Goal: Task Accomplishment & Management: Manage account settings

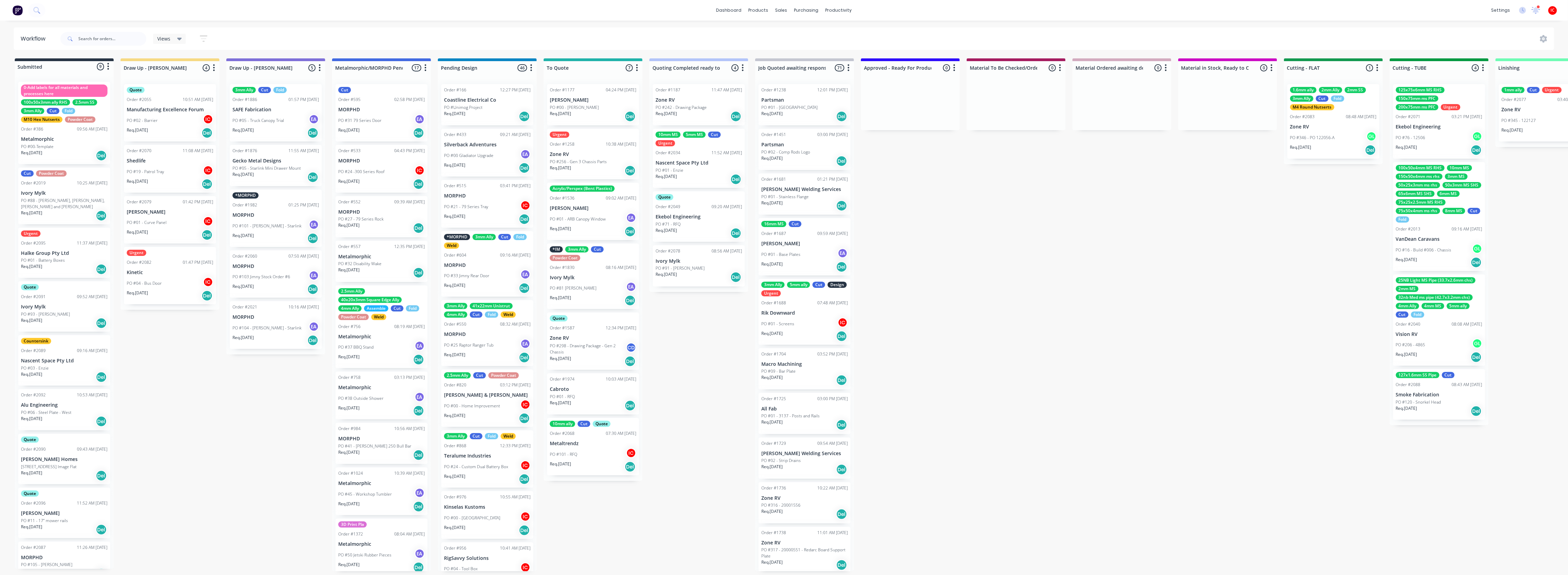
scroll to position [6, 0]
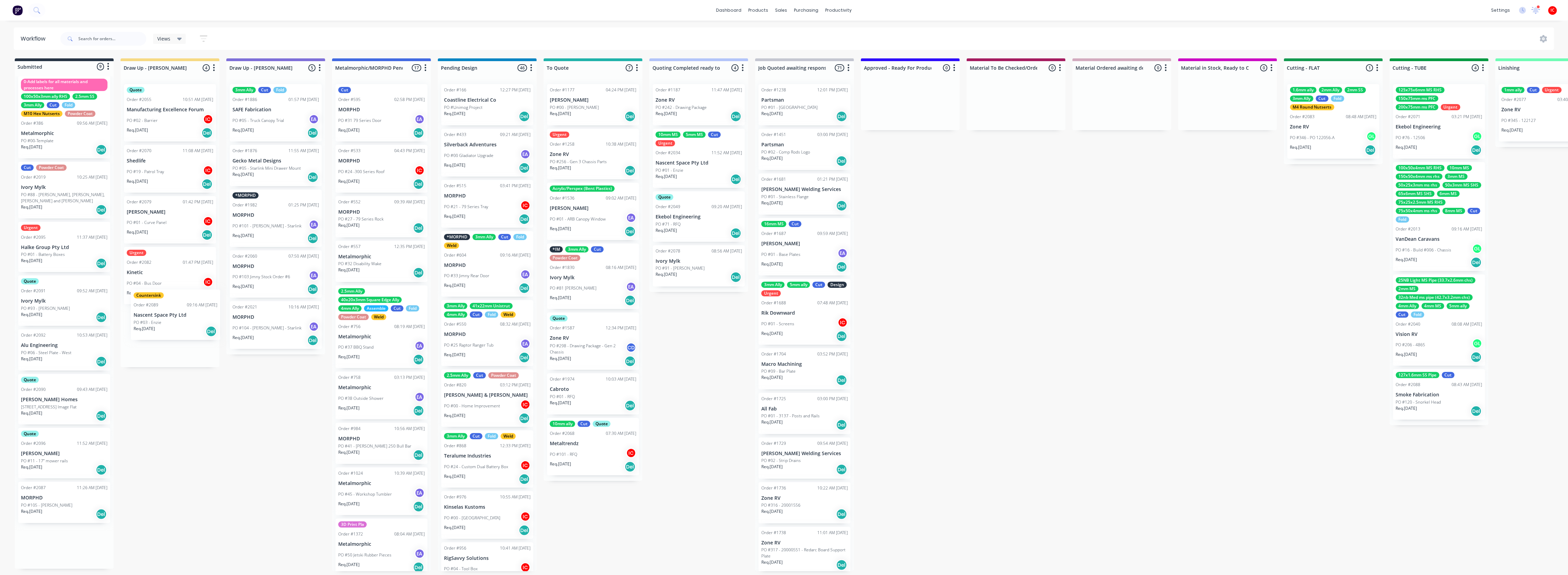
drag, startPoint x: 53, startPoint y: 354, endPoint x: 169, endPoint y: 318, distance: 121.5
click at [169, 295] on div "Submitted 9 Status colour #273444 hex #273444 Save Cancel Summaries Total order…" at bounding box center [1364, 314] width 2739 height 513
click at [156, 295] on div "Countersink Order #2089 09:16 AM [DATE] Nascent Space Pty Ltd PO #03 - Enzie Re…" at bounding box center [170, 333] width 92 height 51
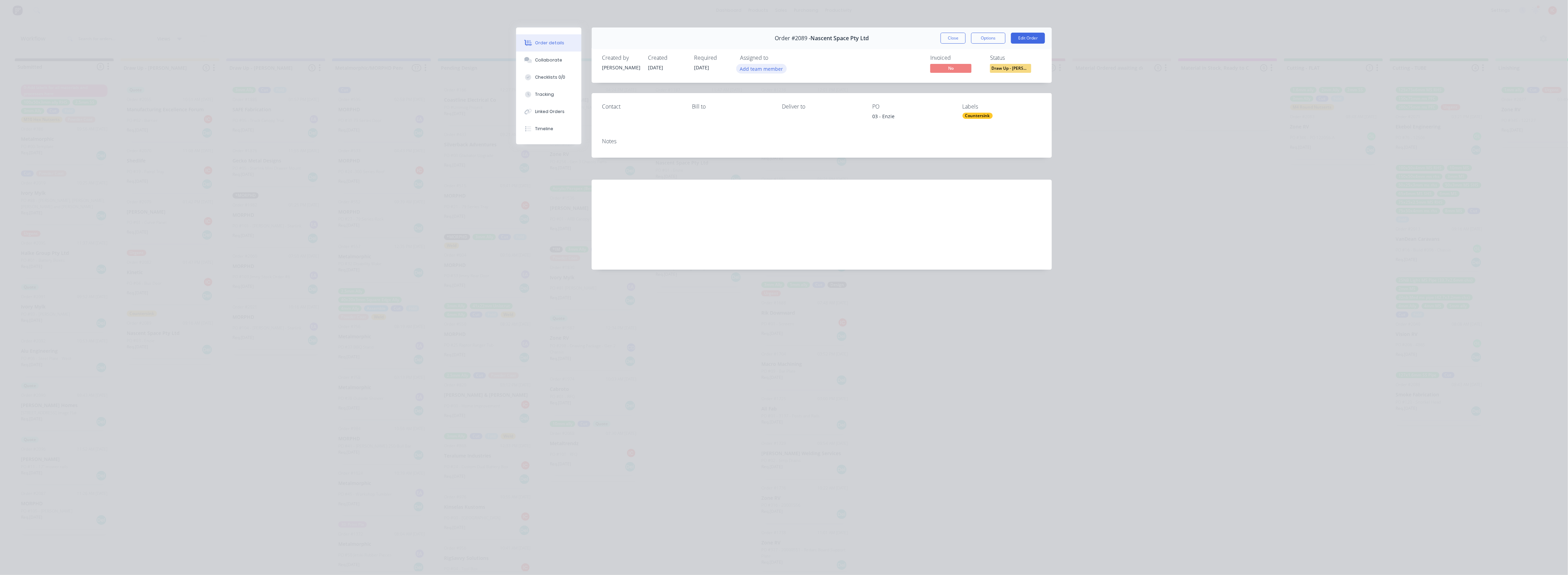
click at [631, 69] on button "Add team member" at bounding box center [761, 68] width 51 height 9
click at [631, 102] on button "[PERSON_NAME] (You)" at bounding box center [792, 106] width 103 height 13
click at [631, 61] on div "Invoiced No Status Draw Up - [PERSON_NAME]" at bounding box center [925, 64] width 233 height 20
drag, startPoint x: 810, startPoint y: 37, endPoint x: 872, endPoint y: 43, distance: 62.3
click at [631, 43] on div "Order #2089 - Nascent Space Pty Ltd Close Options Edit Order" at bounding box center [822, 38] width 460 height 21
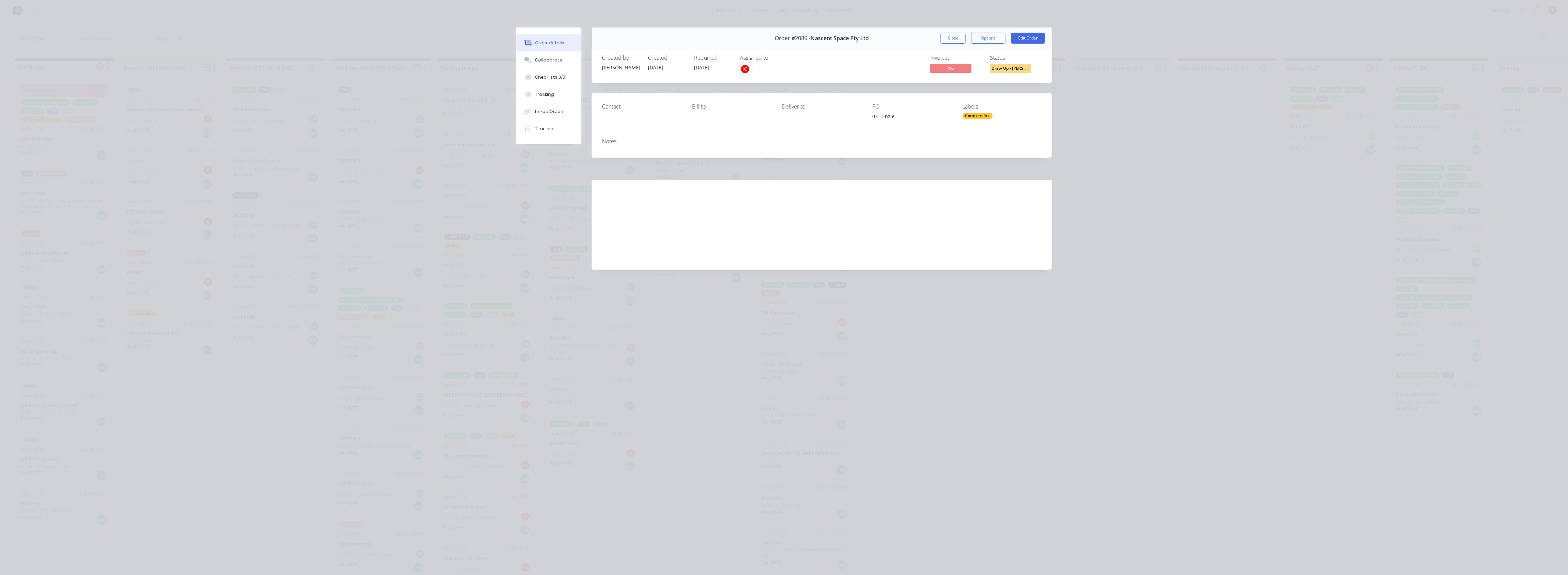
copy div "Nascent Space Pty Ltd"
click at [631, 39] on button "Edit Order" at bounding box center [1028, 38] width 34 height 11
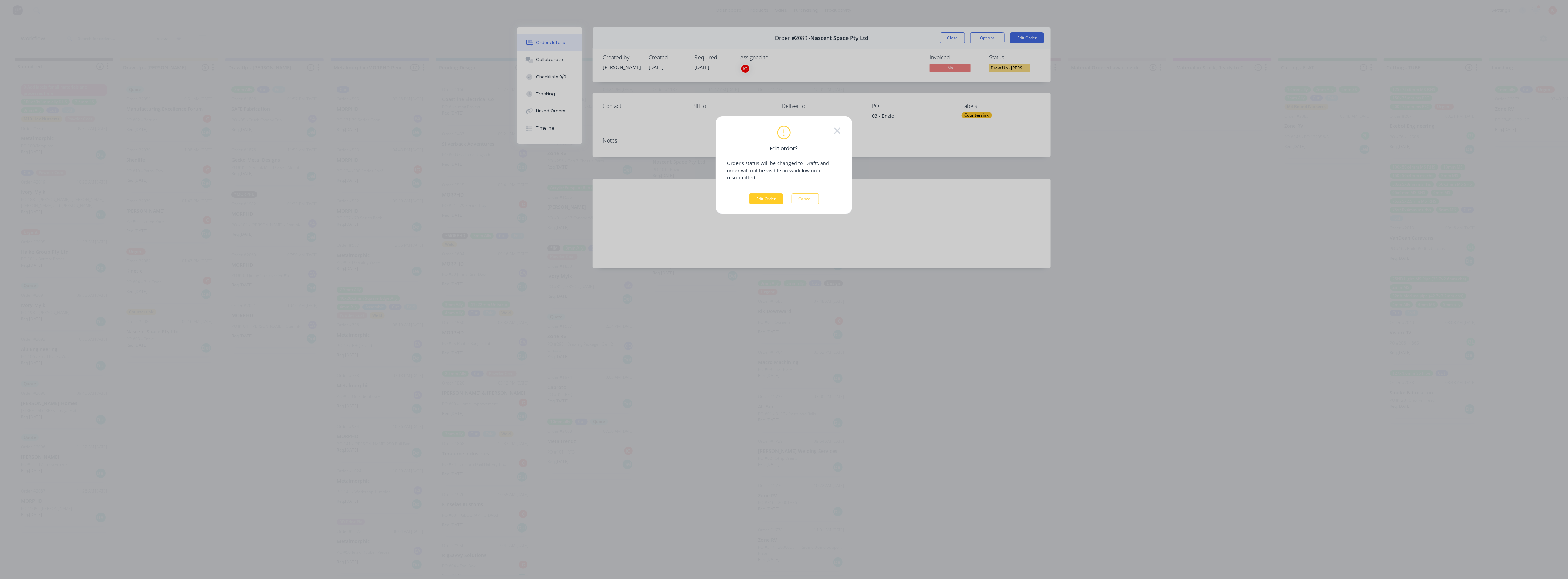
click at [629, 195] on button "Edit Order" at bounding box center [766, 199] width 34 height 11
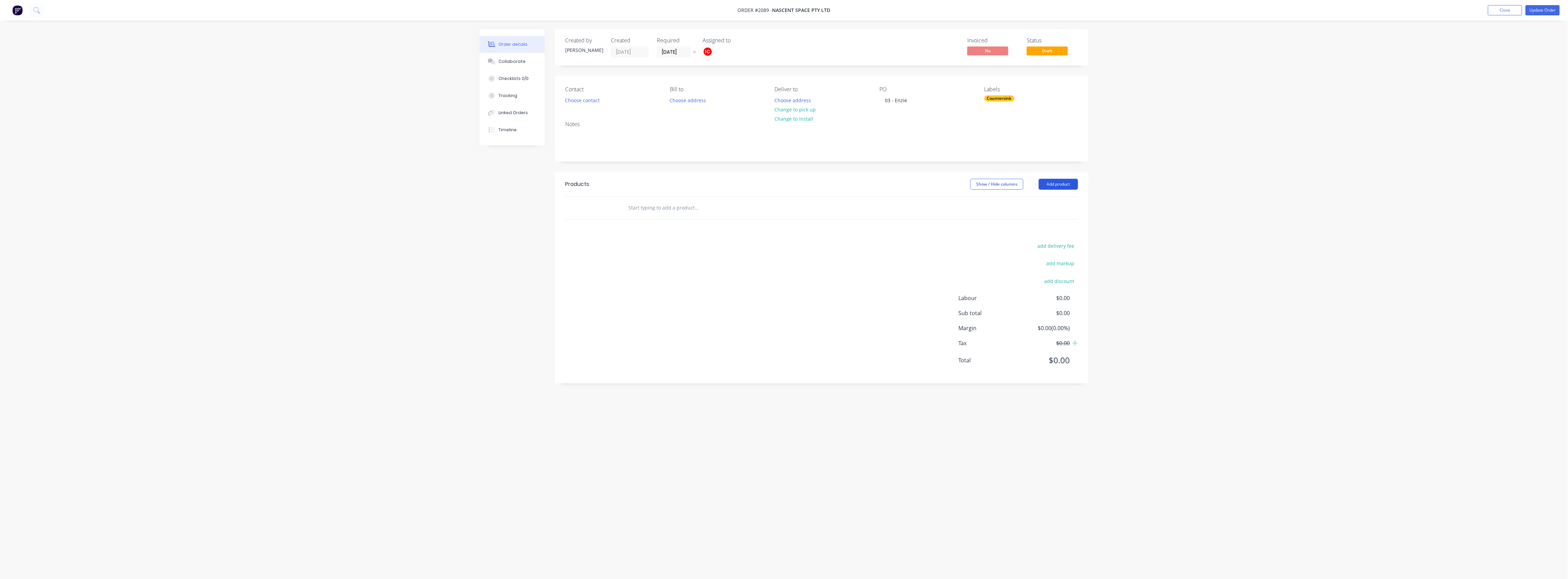
click at [629, 182] on button "Add product" at bounding box center [1058, 184] width 40 height 11
click at [629, 215] on div "Basic product" at bounding box center [1045, 215] width 53 height 10
click at [629, 221] on div at bounding box center [651, 219] width 57 height 10
click at [629, 218] on div at bounding box center [651, 219] width 57 height 10
paste div
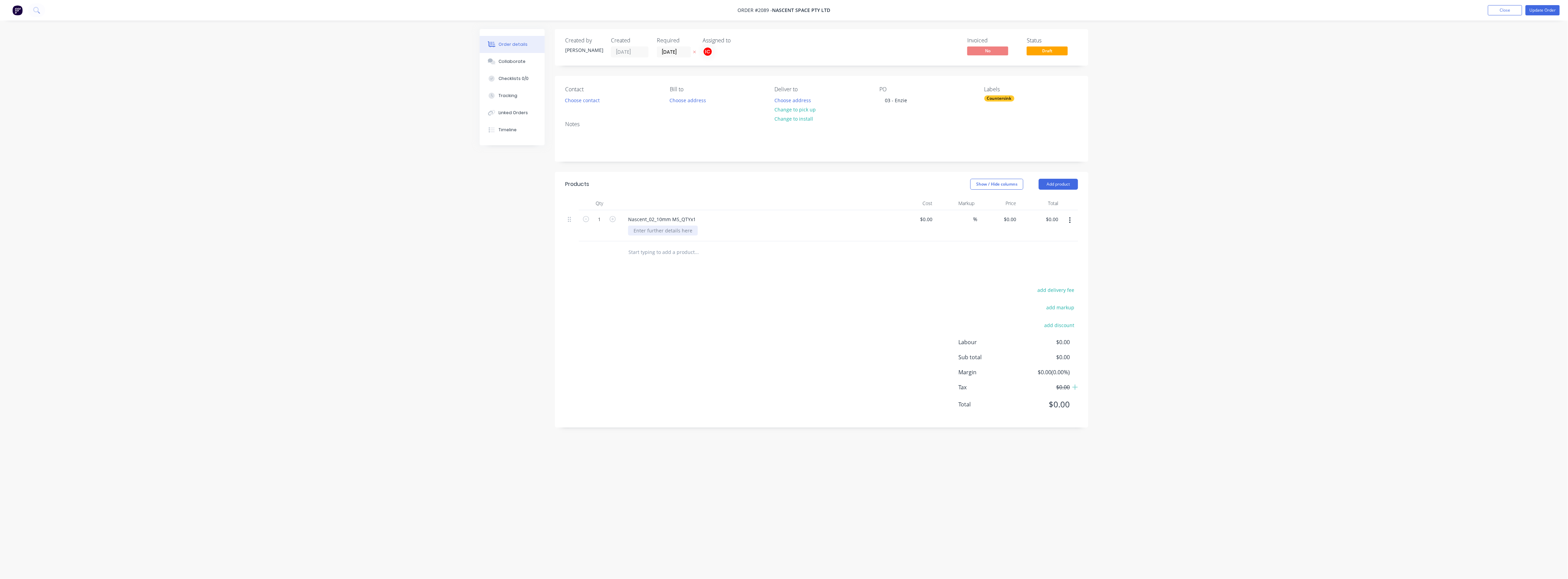
click at [629, 228] on div at bounding box center [663, 231] width 70 height 10
click at [629, 262] on div at bounding box center [743, 252] width 246 height 23
click at [629, 186] on button "Add product" at bounding box center [1058, 184] width 40 height 11
click at [629, 209] on button "Basic product" at bounding box center [1045, 215] width 65 height 13
click at [629, 252] on icon "button" at bounding box center [1069, 251] width 1 height 6
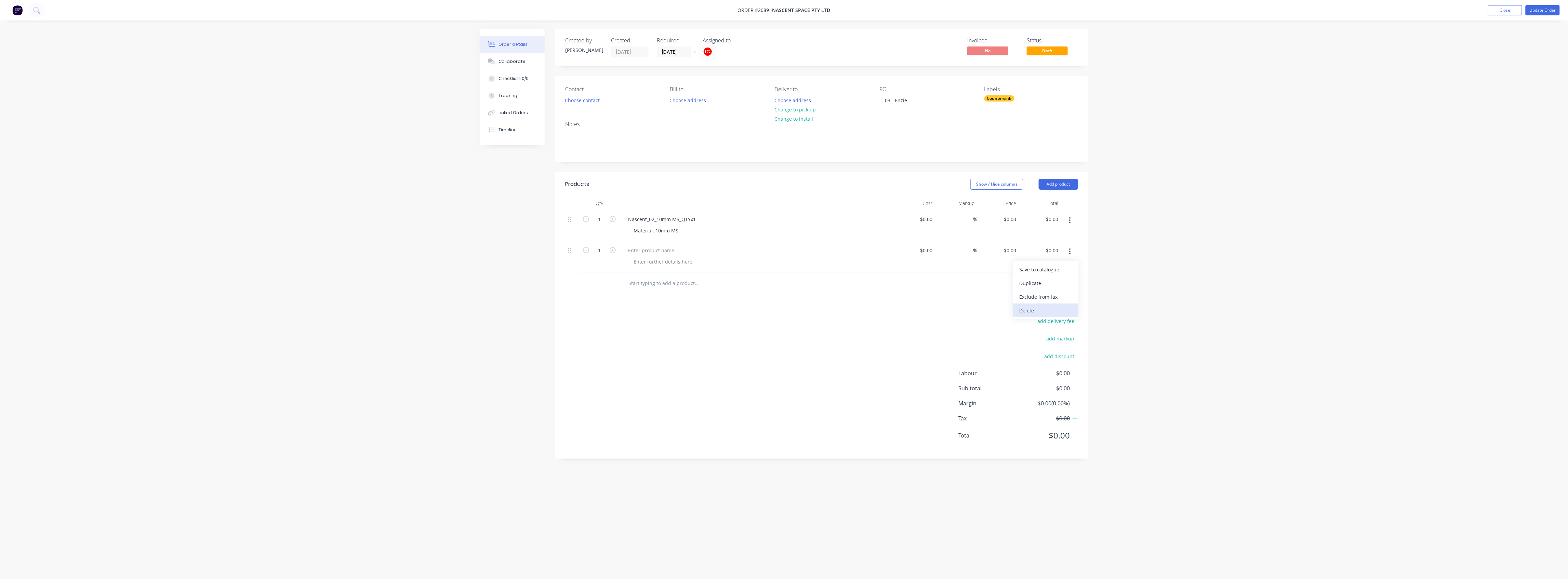
click at [629, 294] on div "Delete" at bounding box center [1045, 310] width 53 height 10
click at [629, 223] on button "button" at bounding box center [1070, 220] width 16 height 12
click at [629, 185] on button "Add product" at bounding box center [1058, 184] width 40 height 11
click at [629, 286] on div "Notes (Internal)" at bounding box center [1045, 283] width 53 height 10
click at [629, 249] on div at bounding box center [647, 250] width 49 height 10
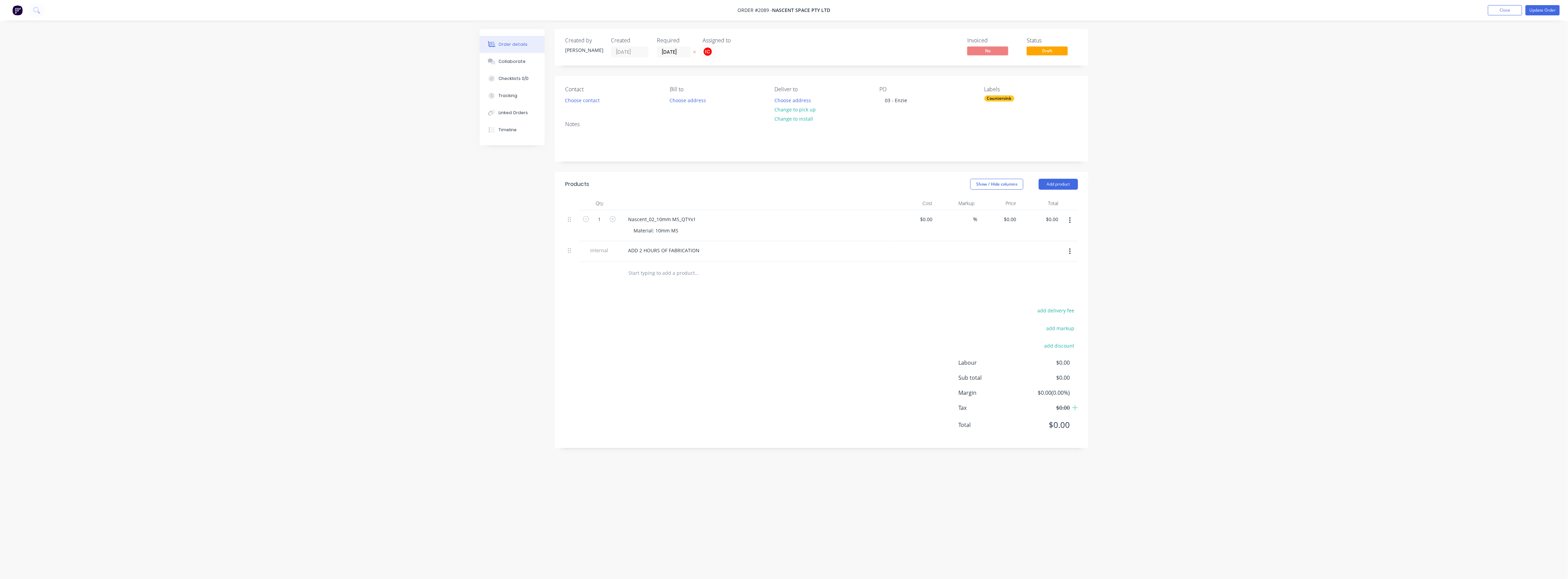
click at [629, 294] on div "add delivery fee add markup add discount Labour $0.00 Sub total $0.00 Margin $0…" at bounding box center [822, 372] width 513 height 132
drag, startPoint x: 569, startPoint y: 250, endPoint x: 570, endPoint y: 215, distance: 35.0
click at [570, 215] on div "1 Nascent_02_10mm MS_QTYx1 Material: 10mm MS $0.00 $0.00 % $0.00 $0.00 $0.00 $0…" at bounding box center [822, 236] width 513 height 52
click at [629, 100] on div "Countersink" at bounding box center [999, 99] width 30 height 6
click at [629, 117] on input "text" at bounding box center [1040, 117] width 71 height 13
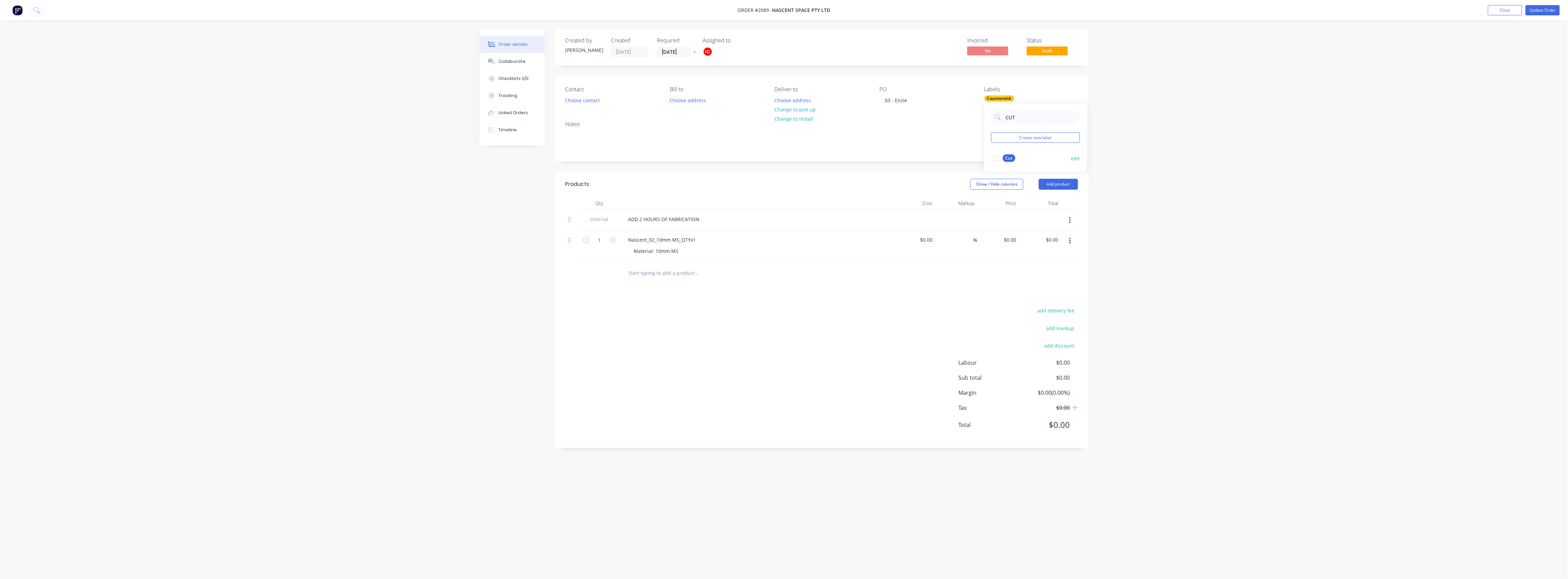
click at [629, 157] on div at bounding box center [996, 158] width 13 height 13
drag, startPoint x: 1027, startPoint y: 116, endPoint x: 1006, endPoint y: 117, distance: 21.0
click at [629, 117] on input "CUT" at bounding box center [1040, 117] width 71 height 13
type input "10MM MS"
click at [629, 172] on div at bounding box center [996, 172] width 13 height 13
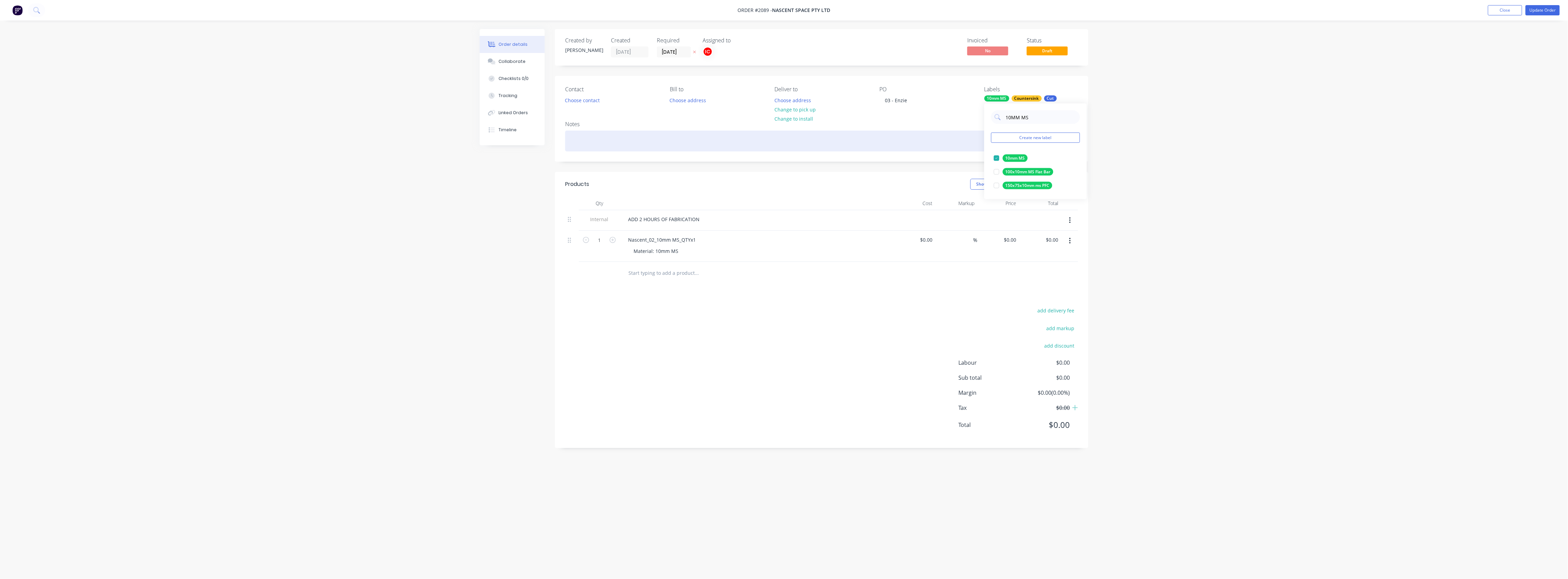
click at [629, 147] on div at bounding box center [822, 141] width 513 height 21
click at [629, 151] on div "Order details Collaborate Checklists 0/0 Tracking Linked Orders Timeline Order …" at bounding box center [784, 290] width 1568 height 579
click at [629, 12] on button "Update Order" at bounding box center [1542, 10] width 34 height 10
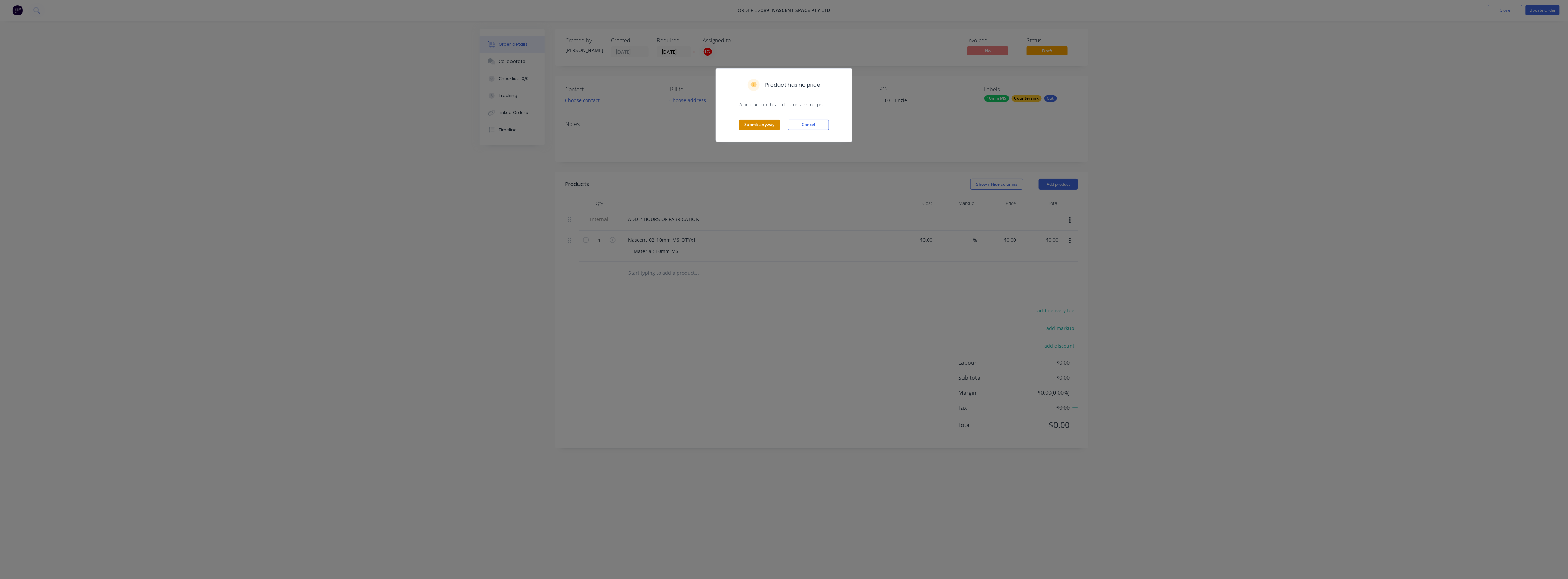
click at [629, 122] on button "Submit anyway" at bounding box center [759, 125] width 41 height 10
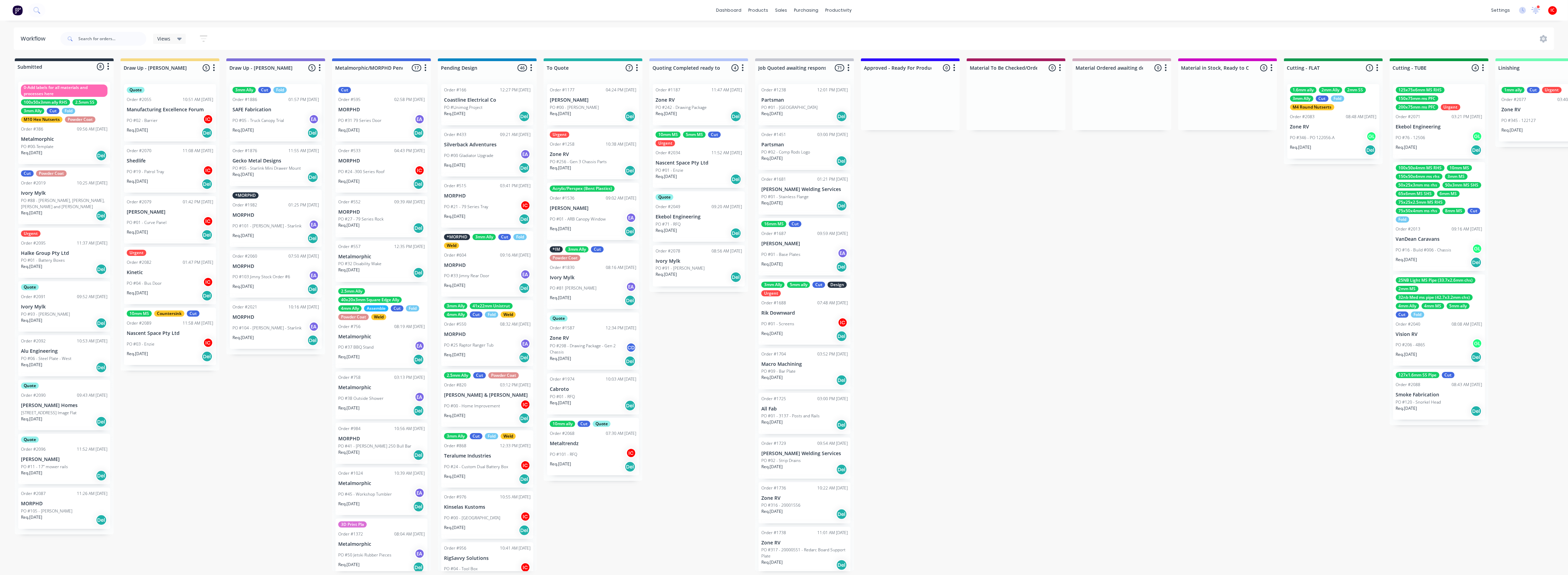
drag, startPoint x: 231, startPoint y: 456, endPoint x: 219, endPoint y: 434, distance: 25.1
click at [231, 295] on div "Submitted 8 Status colour #273444 hex #273444 Save Cancel Summaries Total order…" at bounding box center [1364, 314] width 2739 height 513
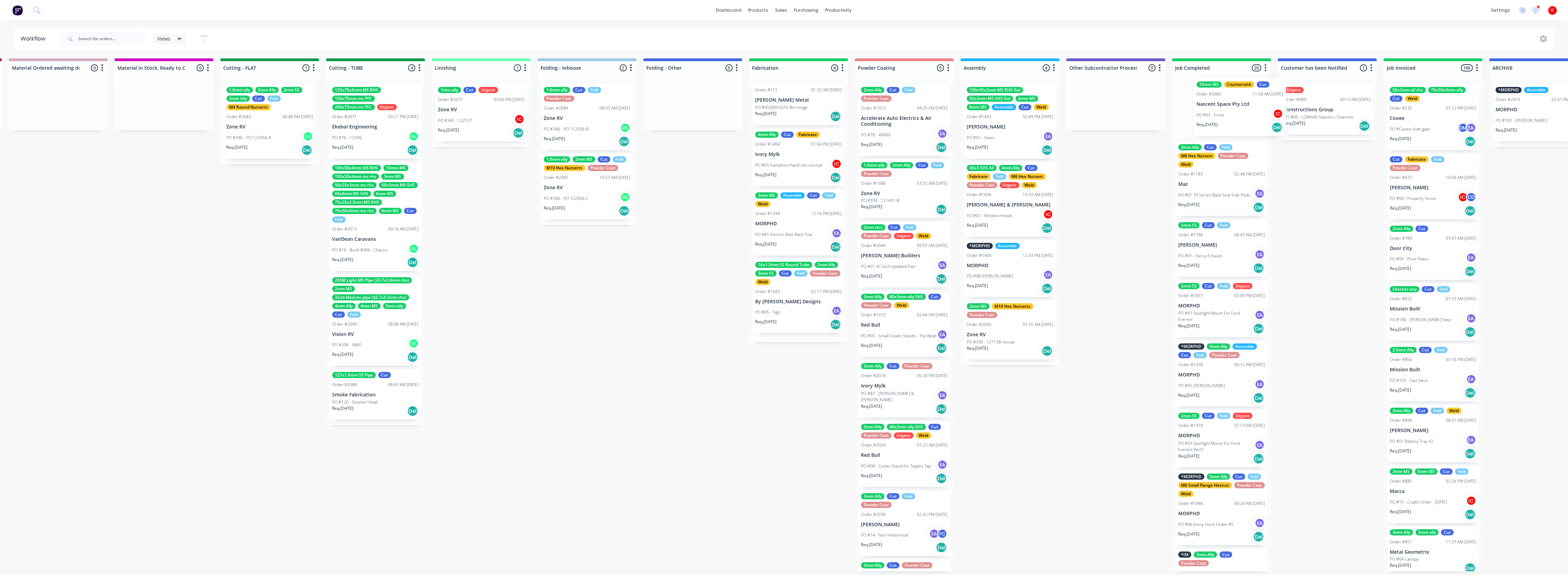
drag, startPoint x: 168, startPoint y: 339, endPoint x: 1216, endPoint y: 113, distance: 1072.1
click at [631, 112] on div "Submitted 8 Status colour #273444 hex #273444 Save Cancel Summaries Total order…" at bounding box center [301, 314] width 2739 height 513
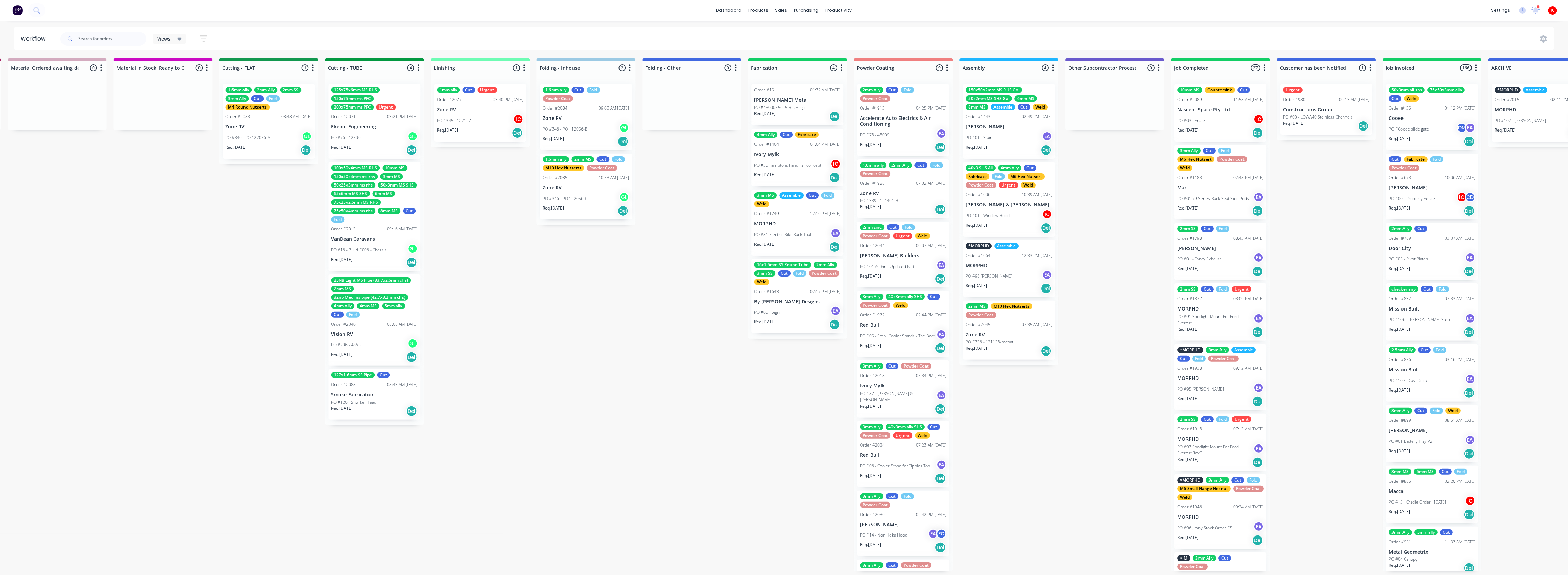
drag, startPoint x: 160, startPoint y: 222, endPoint x: 164, endPoint y: 221, distance: 4.1
click at [160, 222] on div "Submitted 8 Status colour #273444 hex #273444 Save Cancel Summaries Total order…" at bounding box center [300, 314] width 2739 height 513
drag, startPoint x: 102, startPoint y: 37, endPoint x: 108, endPoint y: 42, distance: 7.8
click at [103, 37] on input "text" at bounding box center [112, 39] width 68 height 13
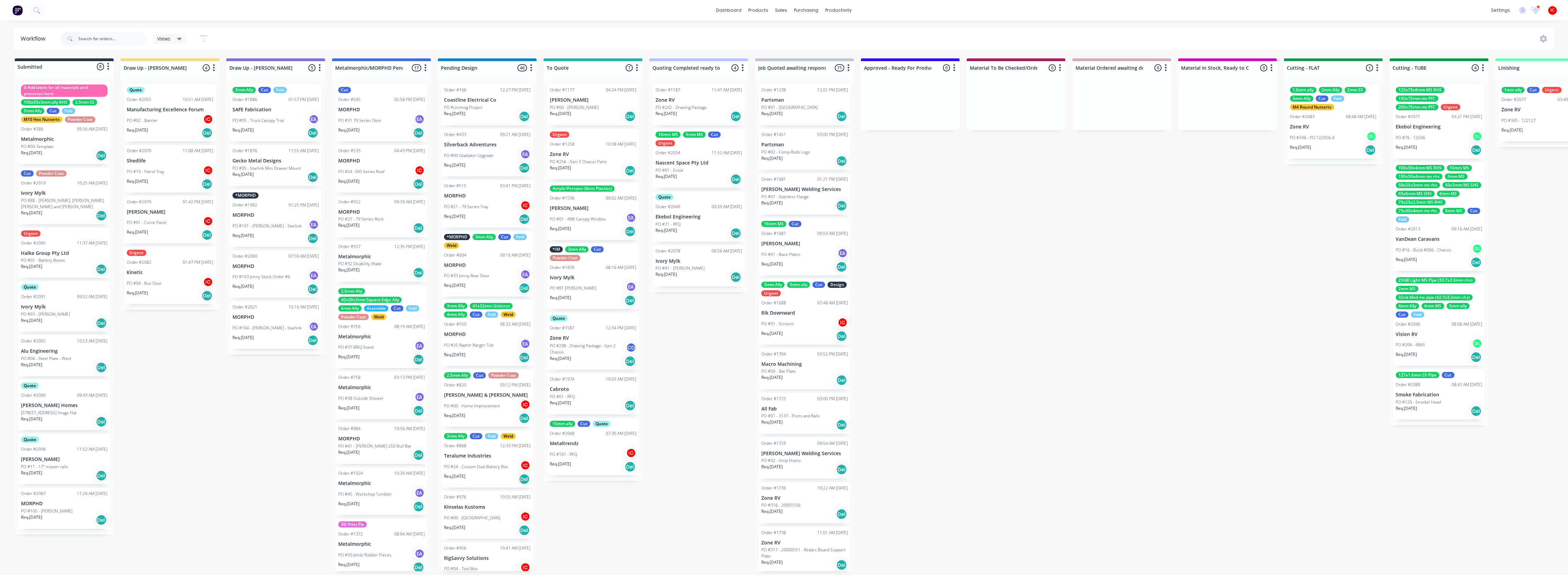
click at [183, 295] on div "Submitted 8 Status colour #273444 hex #273444 Save Cancel Summaries Total order…" at bounding box center [1364, 314] width 2739 height 513
click at [100, 33] on input "text" at bounding box center [112, 39] width 68 height 13
type input "vision"
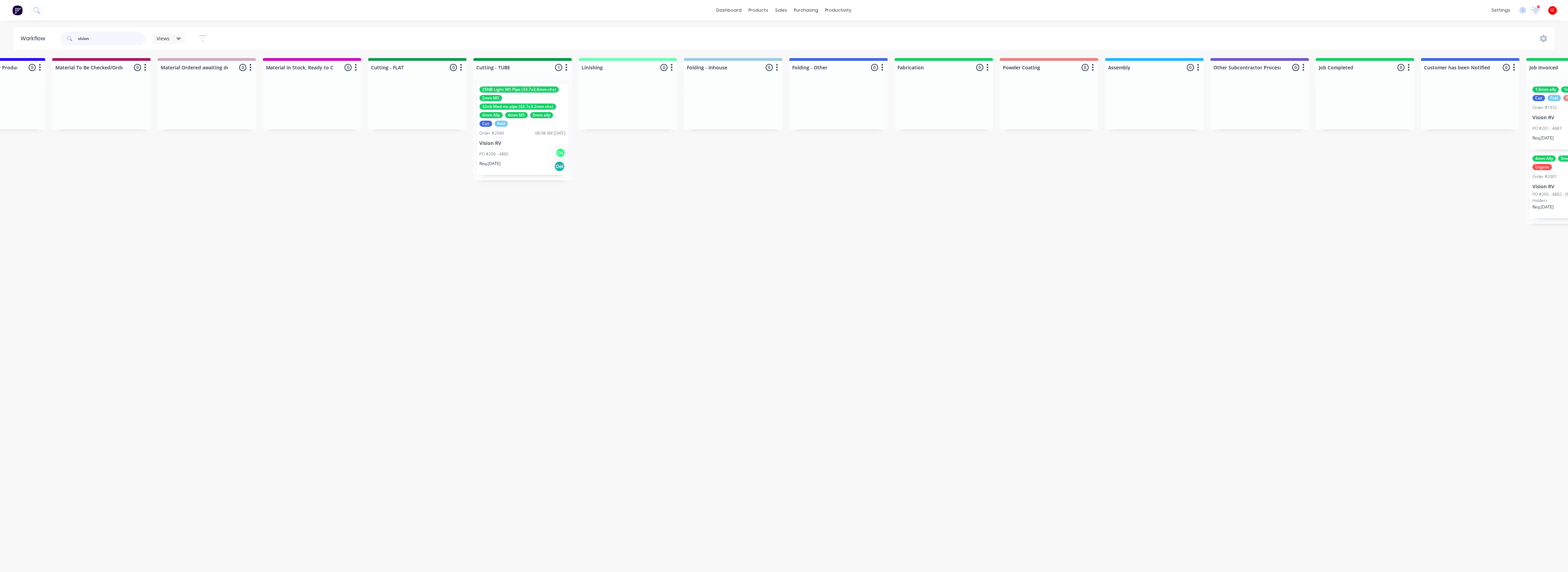
scroll to position [0, 910]
click at [535, 151] on div "25NB Light MS Pipe (33.7x2.6mm chs) 2mm MS 32nb Med ms pipe (42.7x3.2mm chs) 4m…" at bounding box center [523, 130] width 99 height 102
click at [545, 155] on div "PO #206 - 4865 GL" at bounding box center [523, 154] width 86 height 13
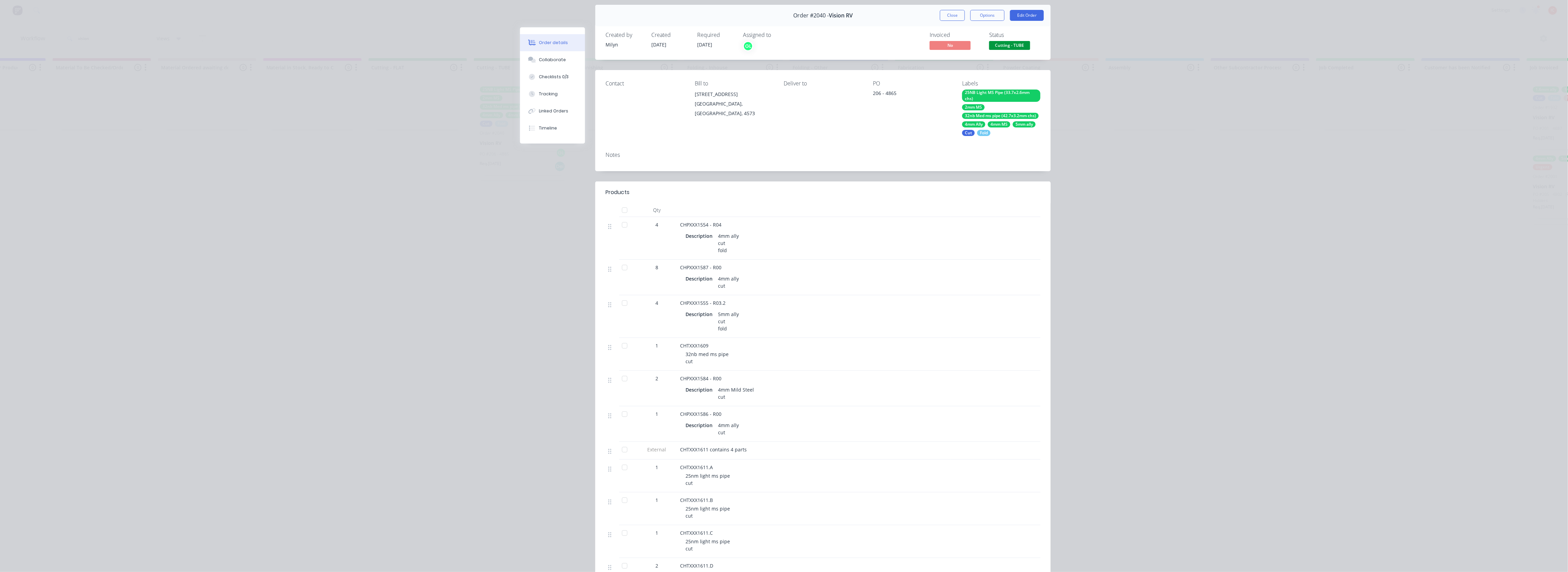
scroll to position [0, 0]
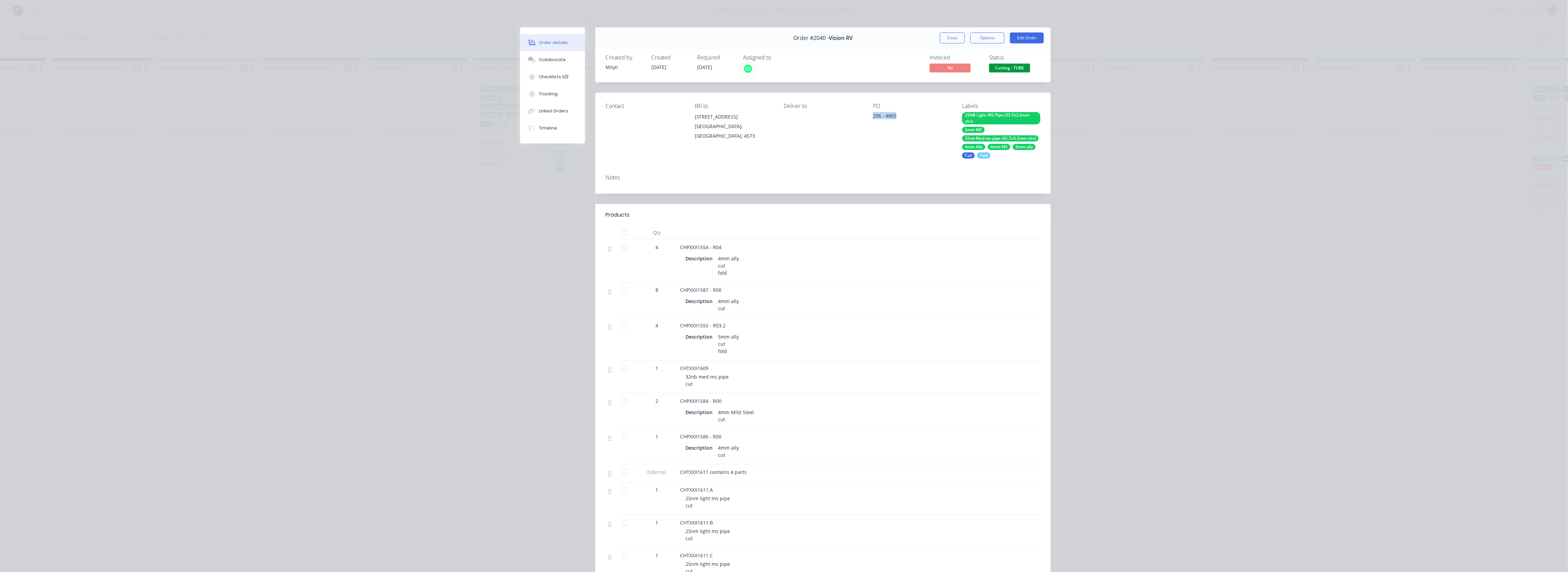
drag, startPoint x: 897, startPoint y: 116, endPoint x: 868, endPoint y: 117, distance: 29.0
click at [629, 117] on div "Contact Bill to [STREET_ADDRESS] Deliver to PO 206 - 4865 Labels 25NB Light MS …" at bounding box center [823, 130] width 455 height 76
copy div "206 - 4865"
